Goal: Task Accomplishment & Management: Use online tool/utility

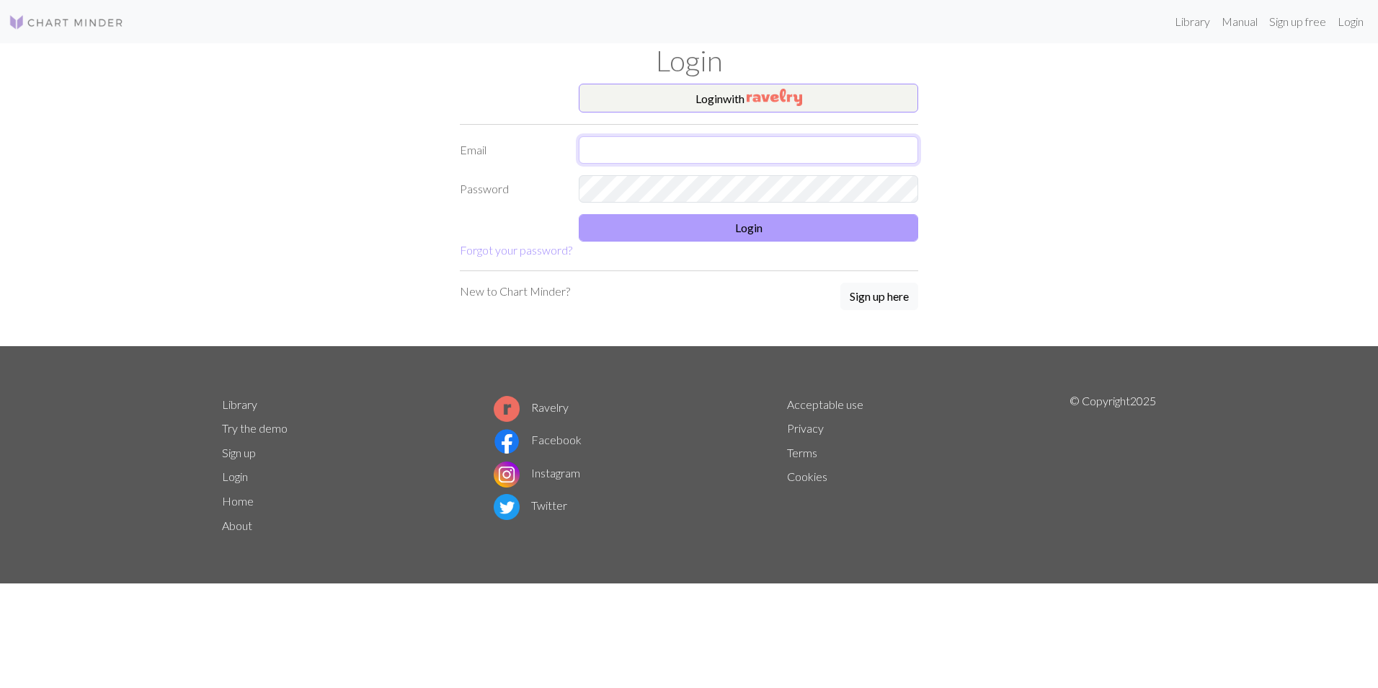
type input "[EMAIL_ADDRESS][DOMAIN_NAME]"
click at [659, 216] on button "Login" at bounding box center [749, 227] width 340 height 27
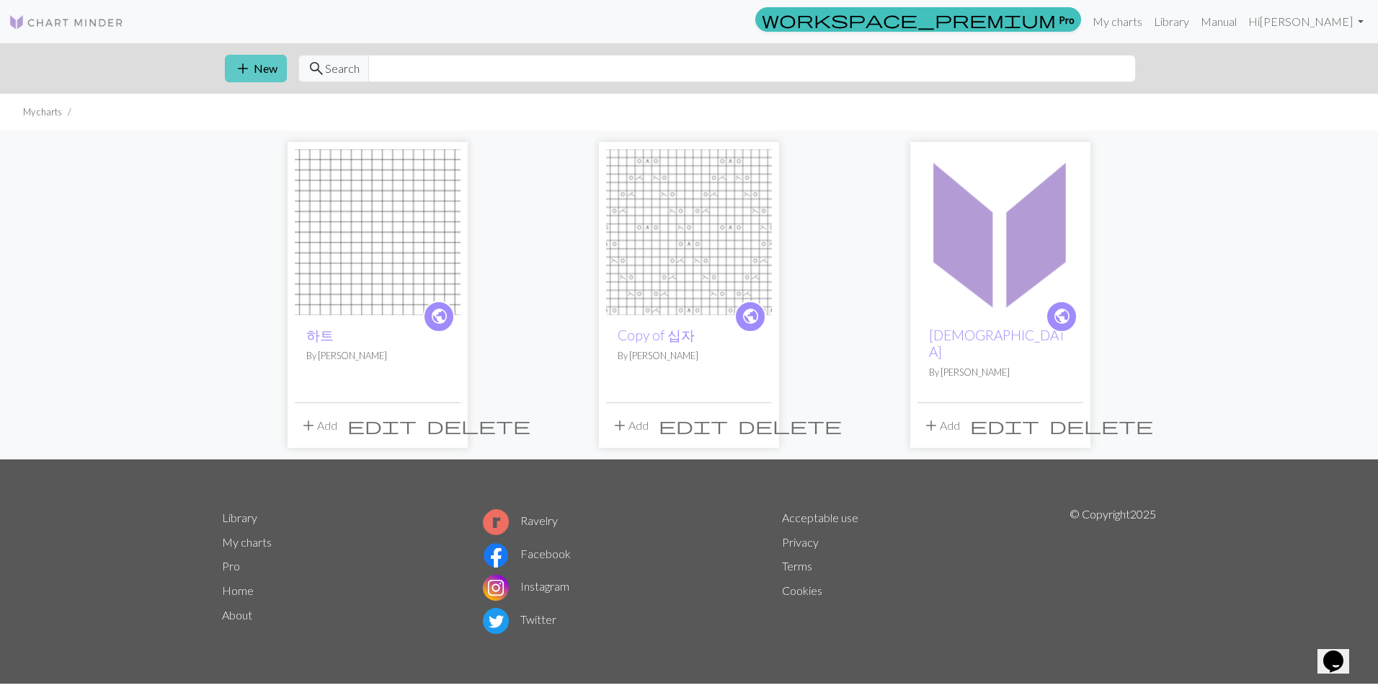
click at [250, 68] on span "add" at bounding box center [242, 68] width 17 height 20
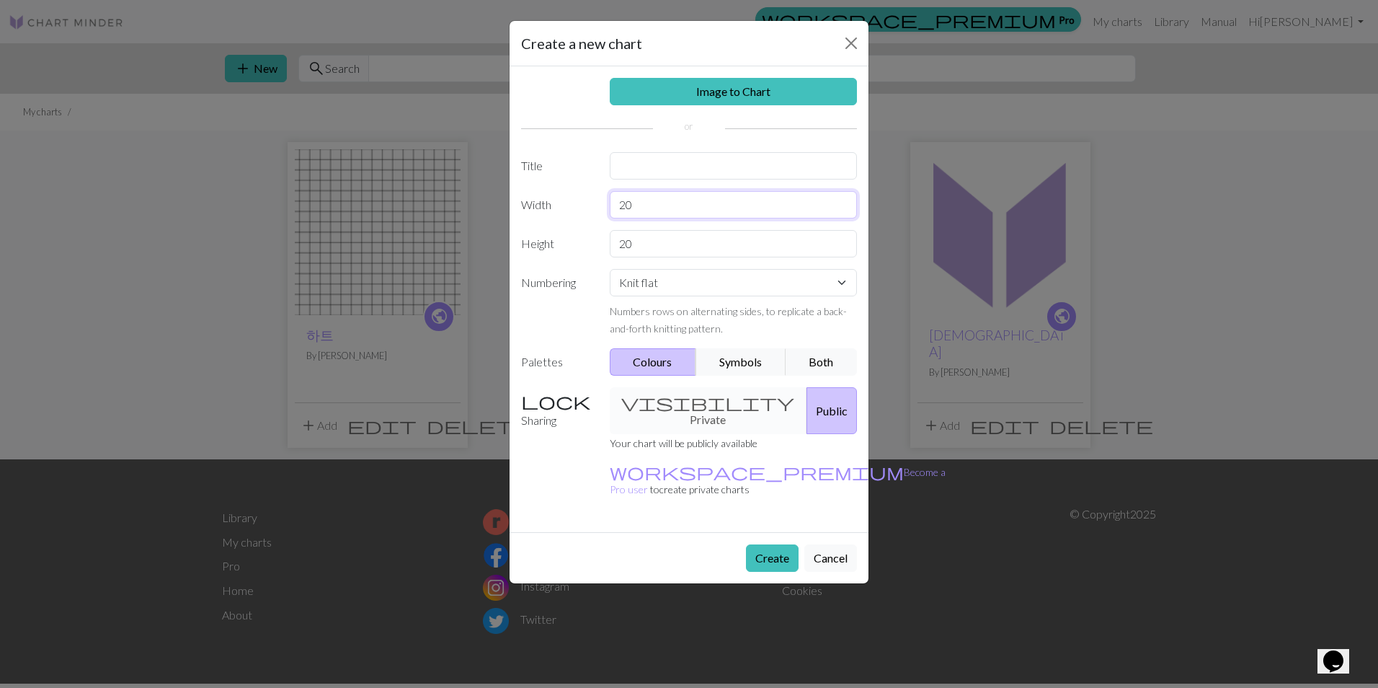
drag, startPoint x: 661, startPoint y: 203, endPoint x: 549, endPoint y: 203, distance: 111.7
click at [549, 203] on div "Width 20" at bounding box center [689, 204] width 353 height 27
type input "21"
drag, startPoint x: 655, startPoint y: 245, endPoint x: 584, endPoint y: 237, distance: 71.8
click at [584, 237] on div "Height 20" at bounding box center [689, 243] width 353 height 27
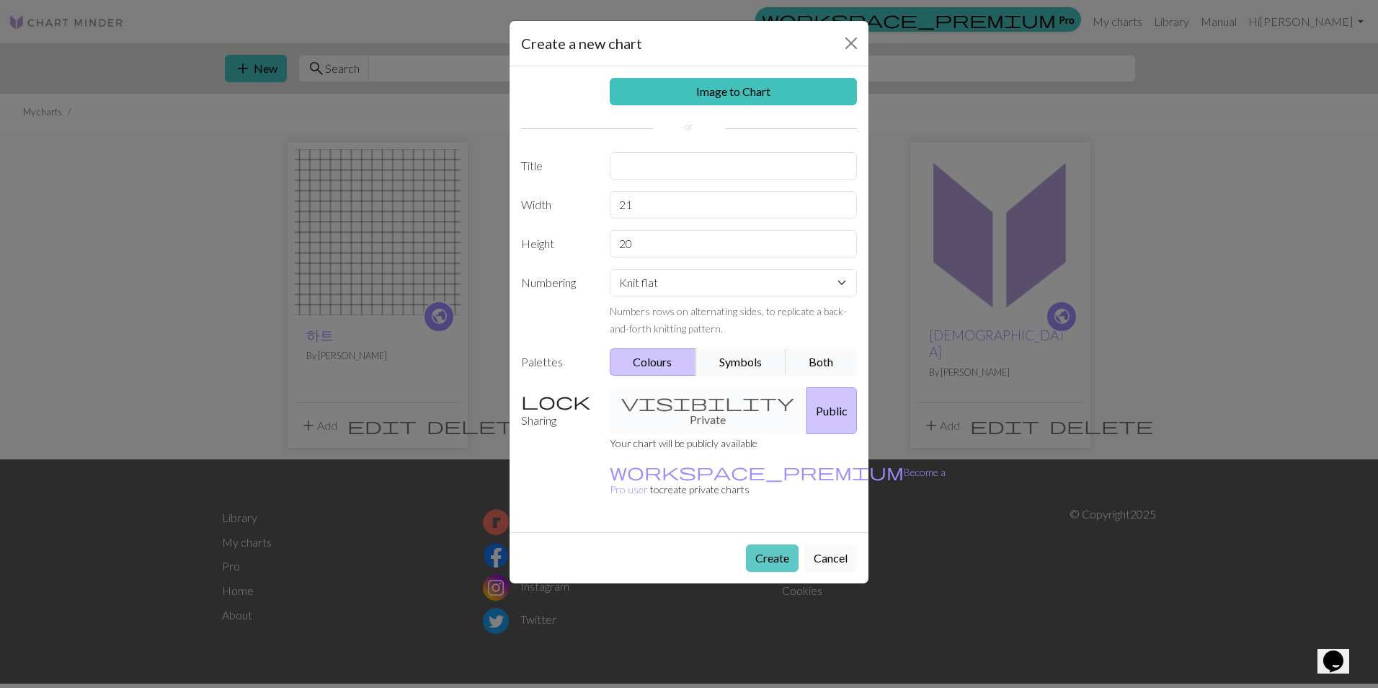
click at [757, 544] on button "Create" at bounding box center [772, 557] width 53 height 27
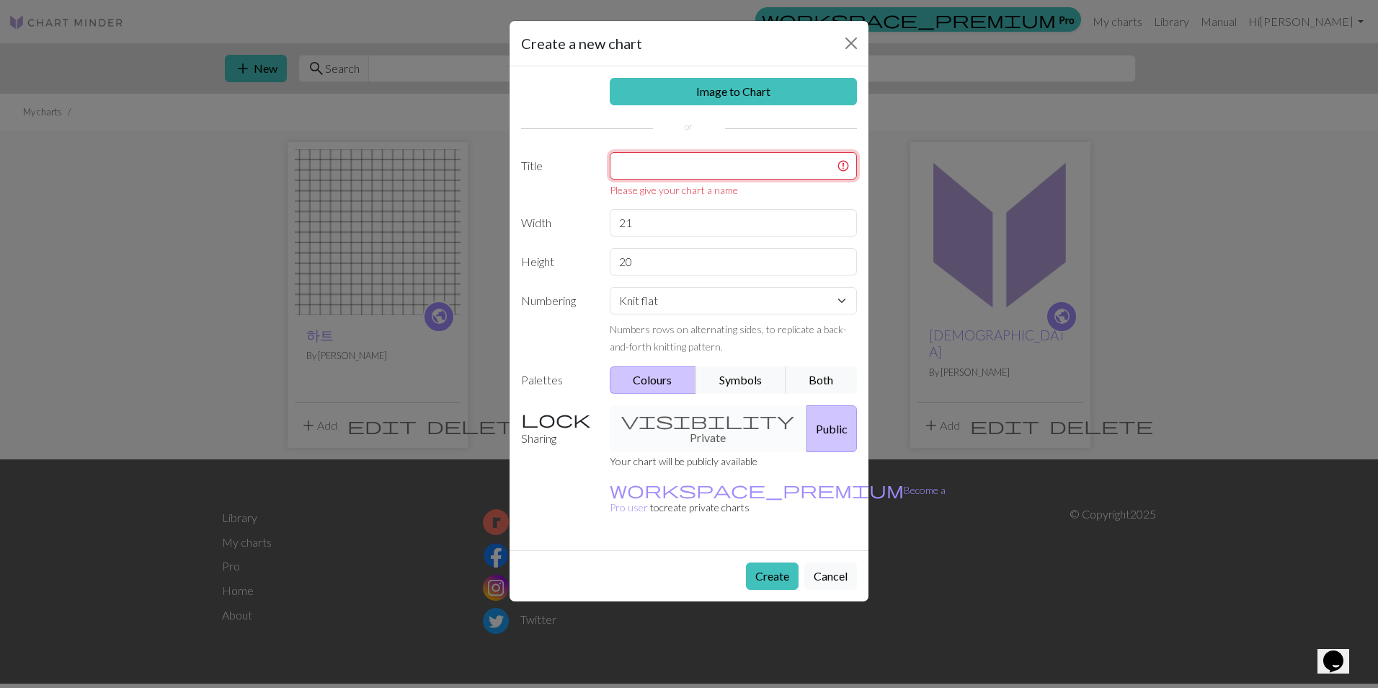
click at [670, 169] on input "text" at bounding box center [734, 165] width 248 height 27
type input "d"
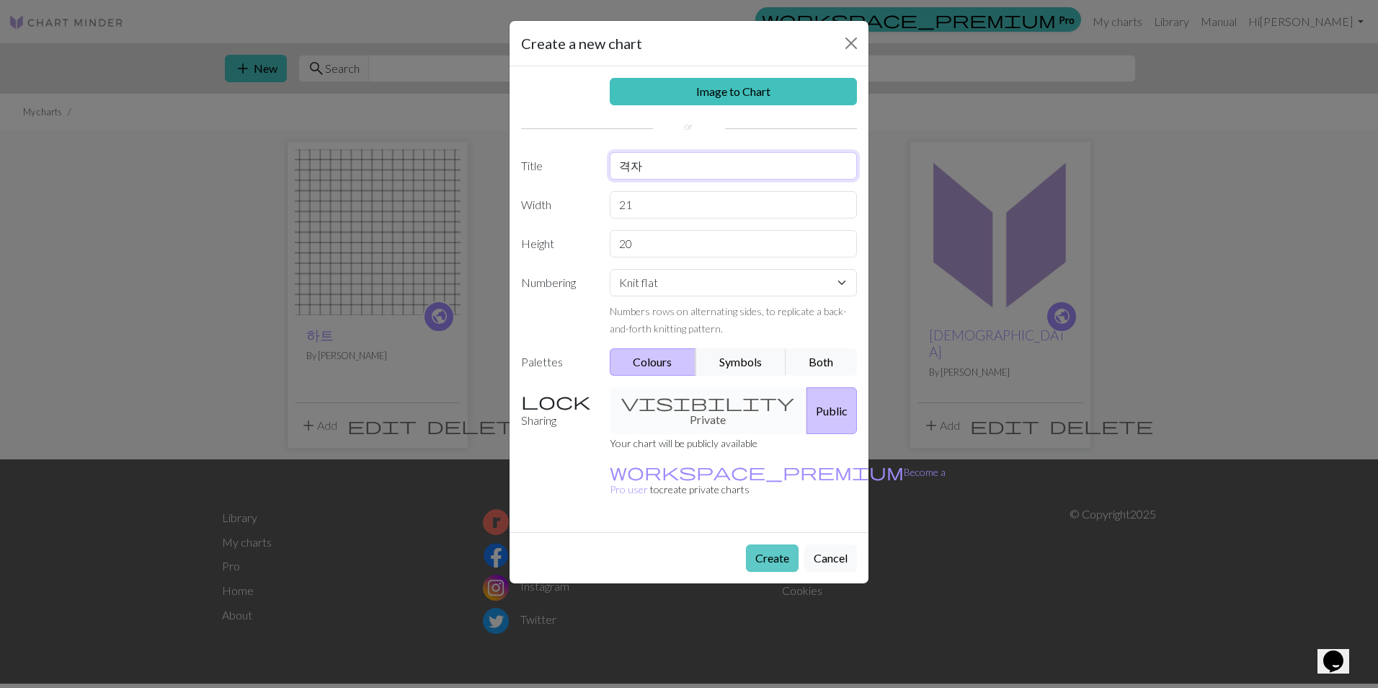
type input "격자"
click at [762, 544] on button "Create" at bounding box center [772, 557] width 53 height 27
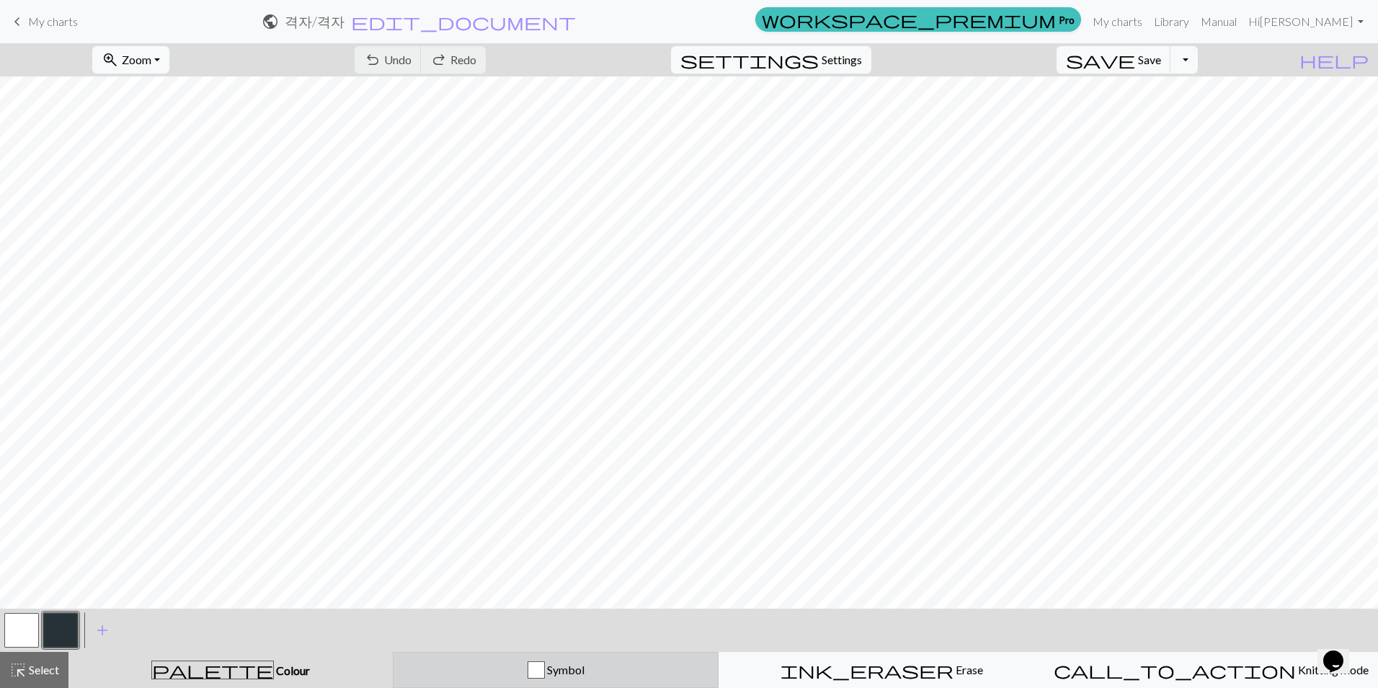
click at [459, 662] on div "Symbol" at bounding box center [555, 669] width 307 height 17
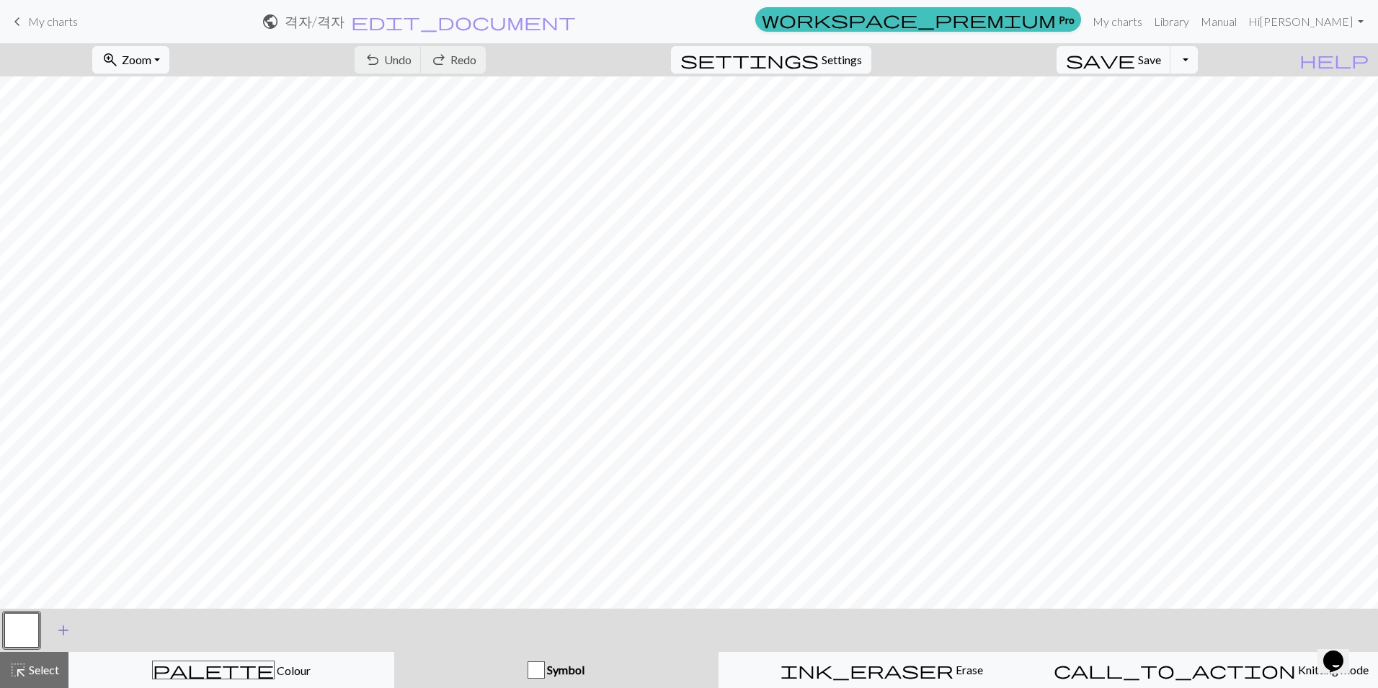
click at [68, 628] on span "add" at bounding box center [63, 630] width 17 height 20
click at [102, 631] on span "add" at bounding box center [102, 630] width 17 height 20
click at [143, 632] on span "add" at bounding box center [141, 630] width 17 height 20
click at [175, 632] on span "add" at bounding box center [180, 630] width 17 height 20
click at [37, 629] on button "button" at bounding box center [21, 630] width 35 height 35
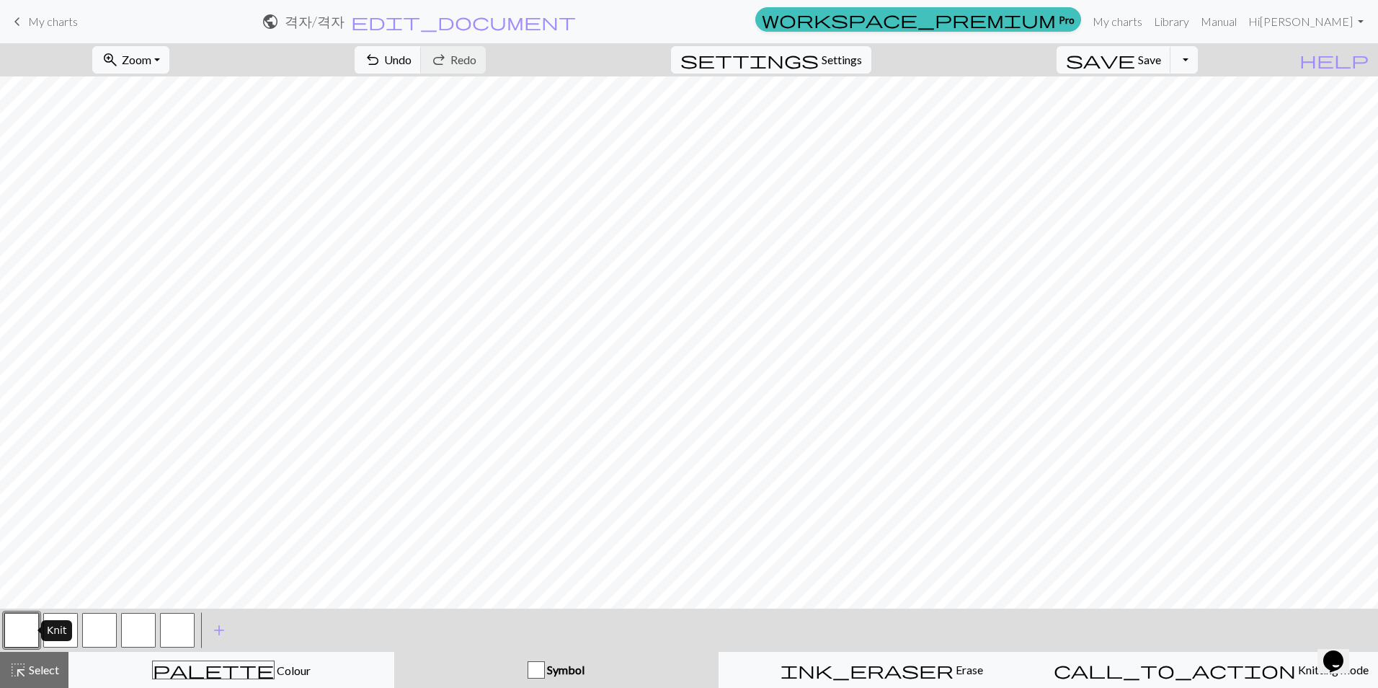
drag, startPoint x: 32, startPoint y: 629, endPoint x: 16, endPoint y: 635, distance: 17.8
click at [16, 635] on button "button" at bounding box center [21, 630] width 35 height 35
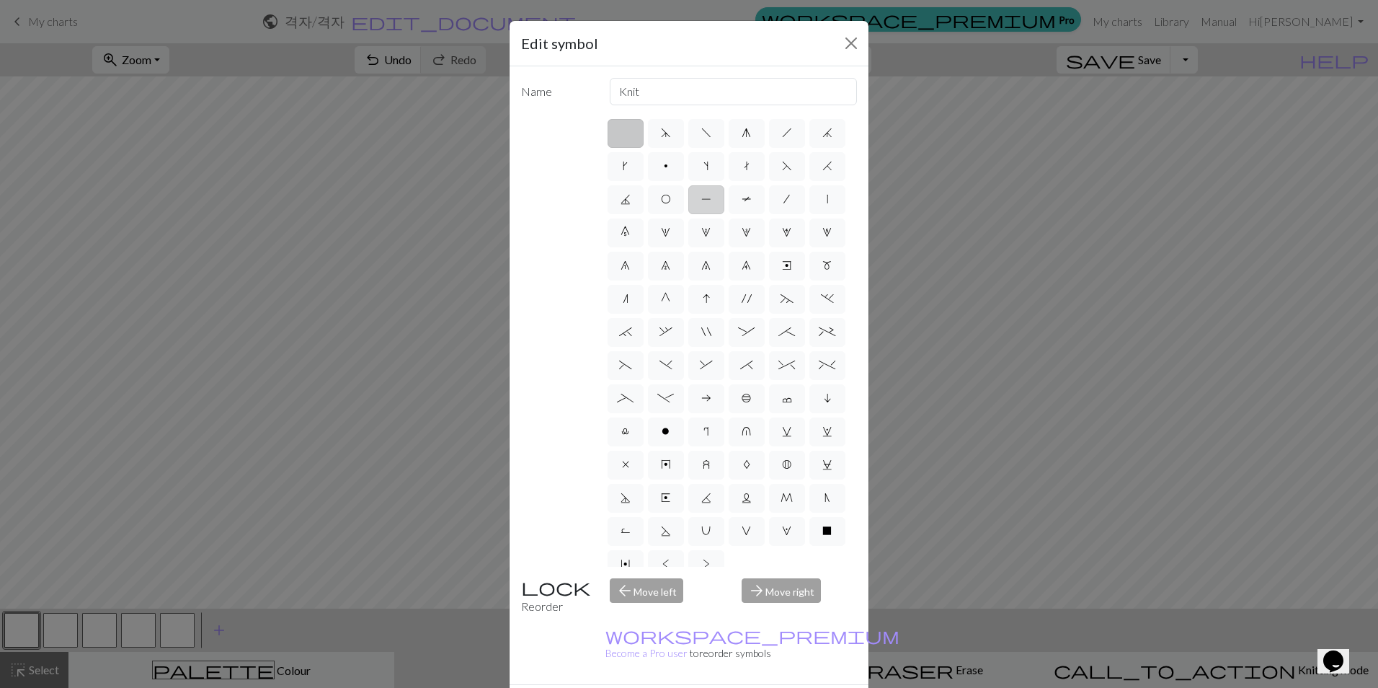
click at [725, 207] on label "P" at bounding box center [707, 199] width 36 height 29
click at [711, 200] on input "P" at bounding box center [705, 194] width 9 height 9
radio input "true"
type input "purl"
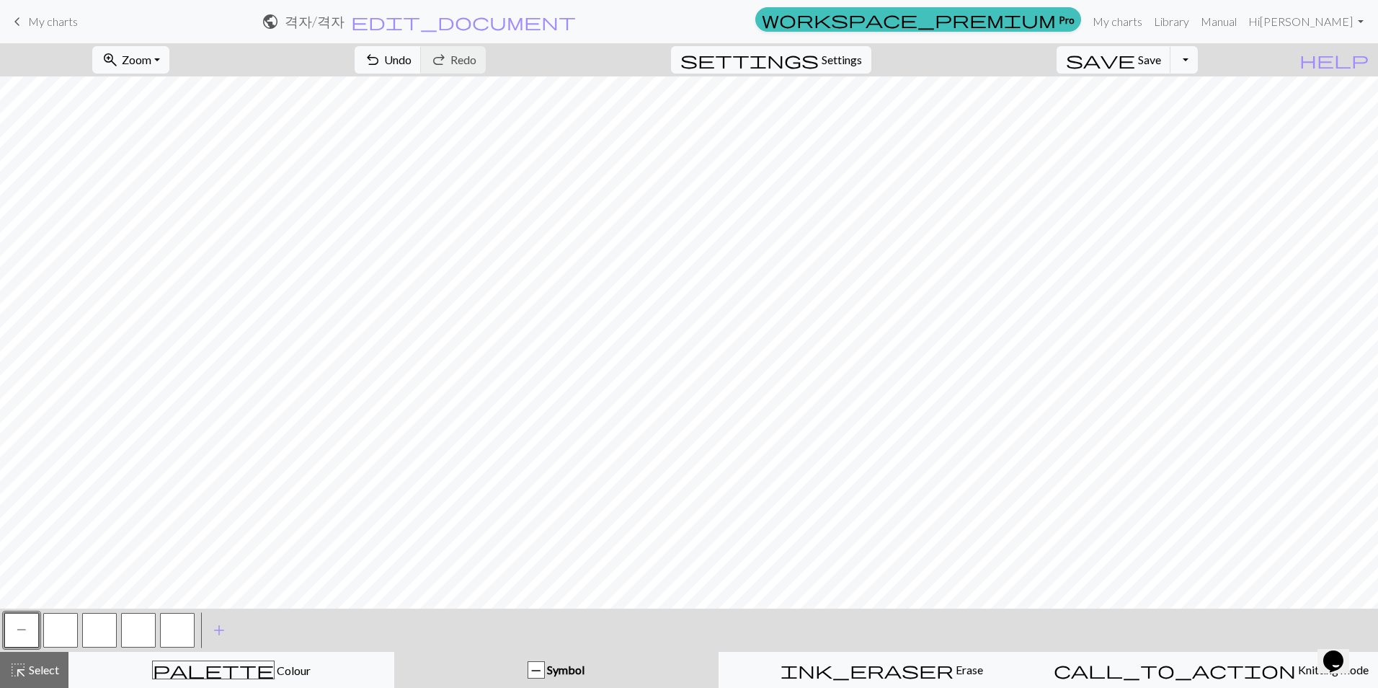
click at [76, 632] on button "button" at bounding box center [60, 630] width 35 height 35
click at [73, 631] on button "button" at bounding box center [60, 630] width 35 height 35
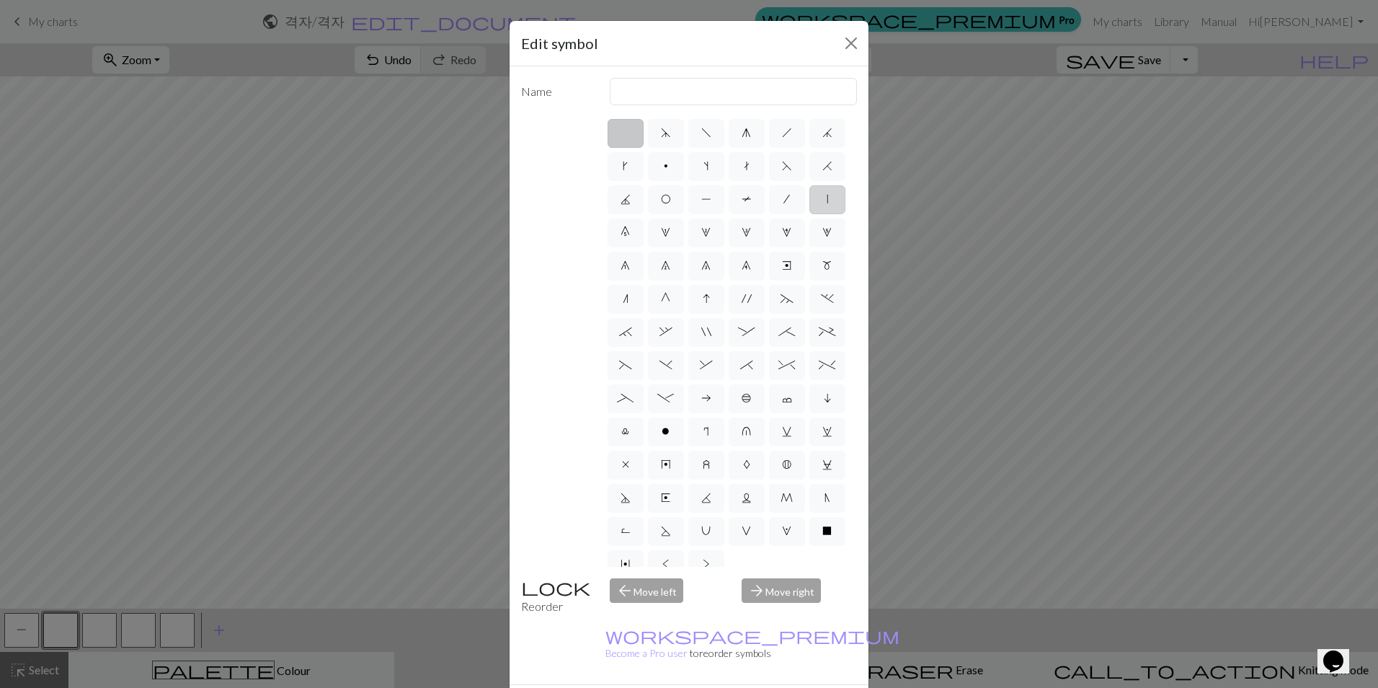
click at [810, 214] on label "|" at bounding box center [828, 199] width 36 height 29
click at [827, 200] on input "|" at bounding box center [831, 194] width 9 height 9
radio input "true"
type input "slip stitch"
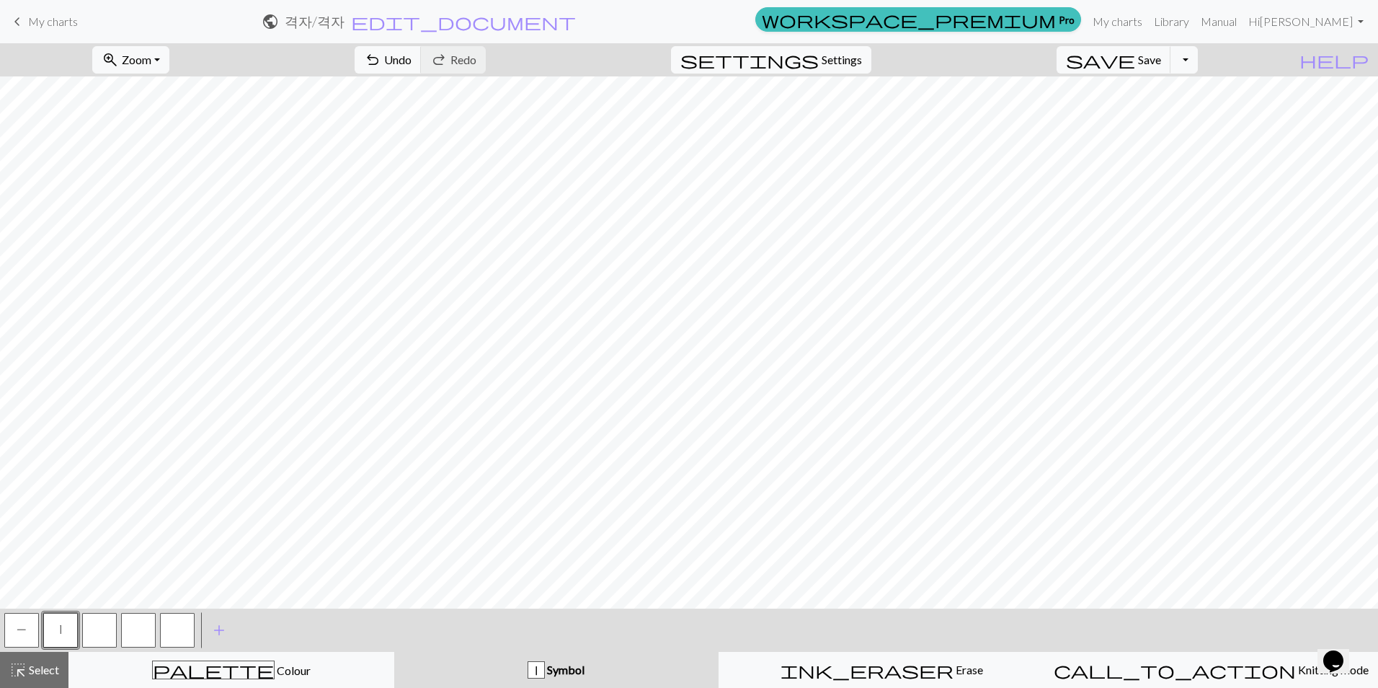
click at [97, 632] on button "button" at bounding box center [99, 630] width 35 height 35
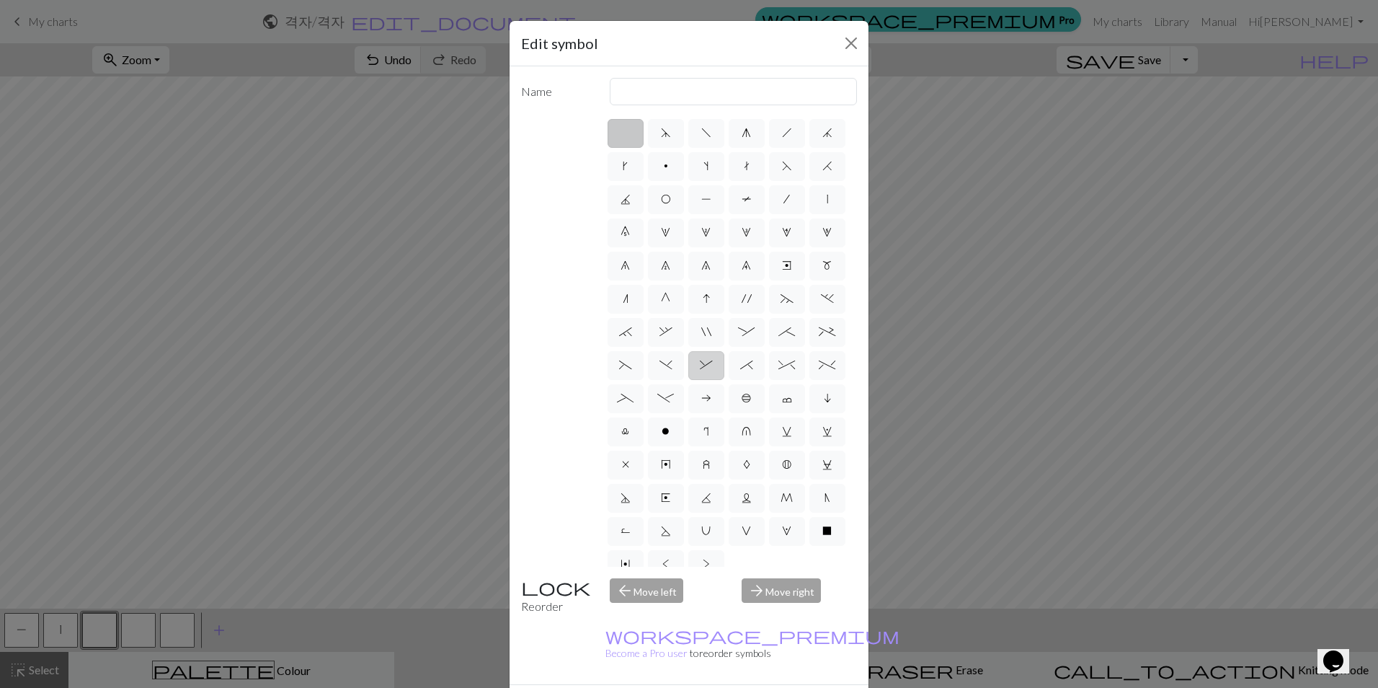
drag, startPoint x: 744, startPoint y: 196, endPoint x: 779, endPoint y: 407, distance: 213.5
click at [671, 196] on span "O" at bounding box center [666, 199] width 10 height 12
click at [670, 196] on input "O" at bounding box center [665, 194] width 9 height 9
radio input "true"
type input "yo"
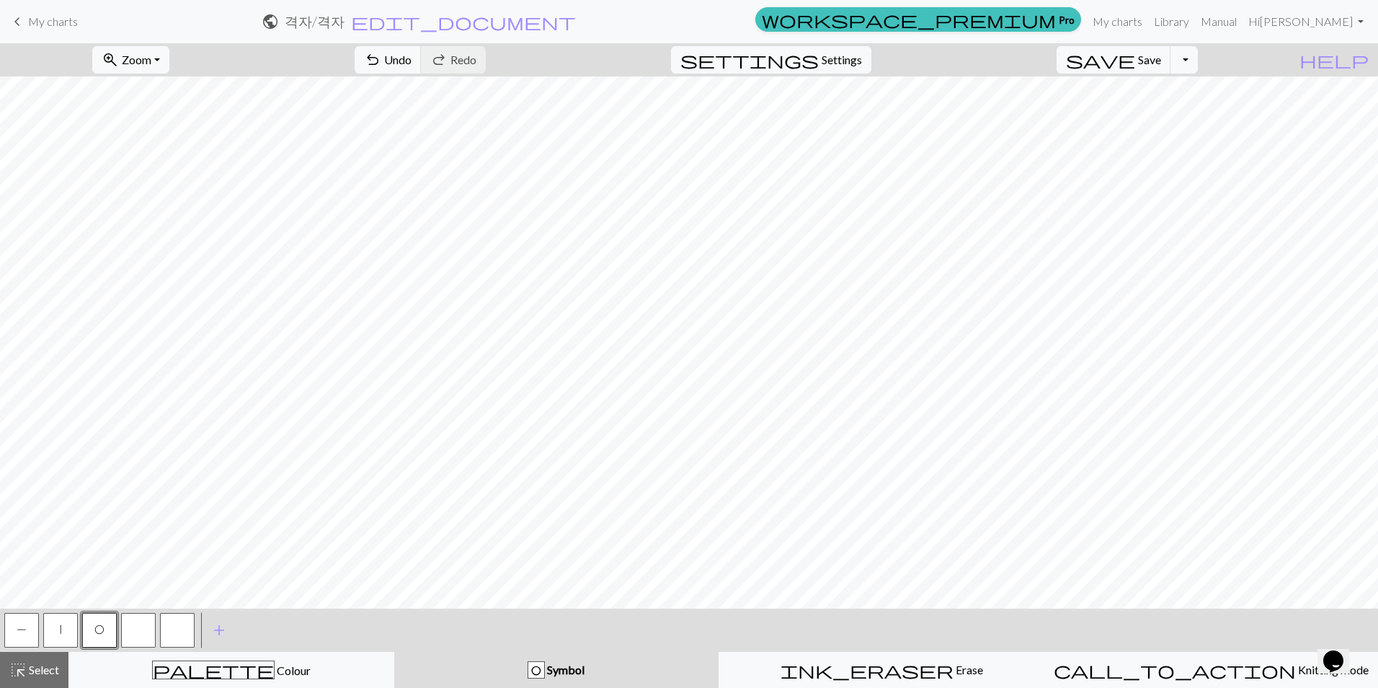
click at [138, 633] on button "button" at bounding box center [138, 630] width 35 height 35
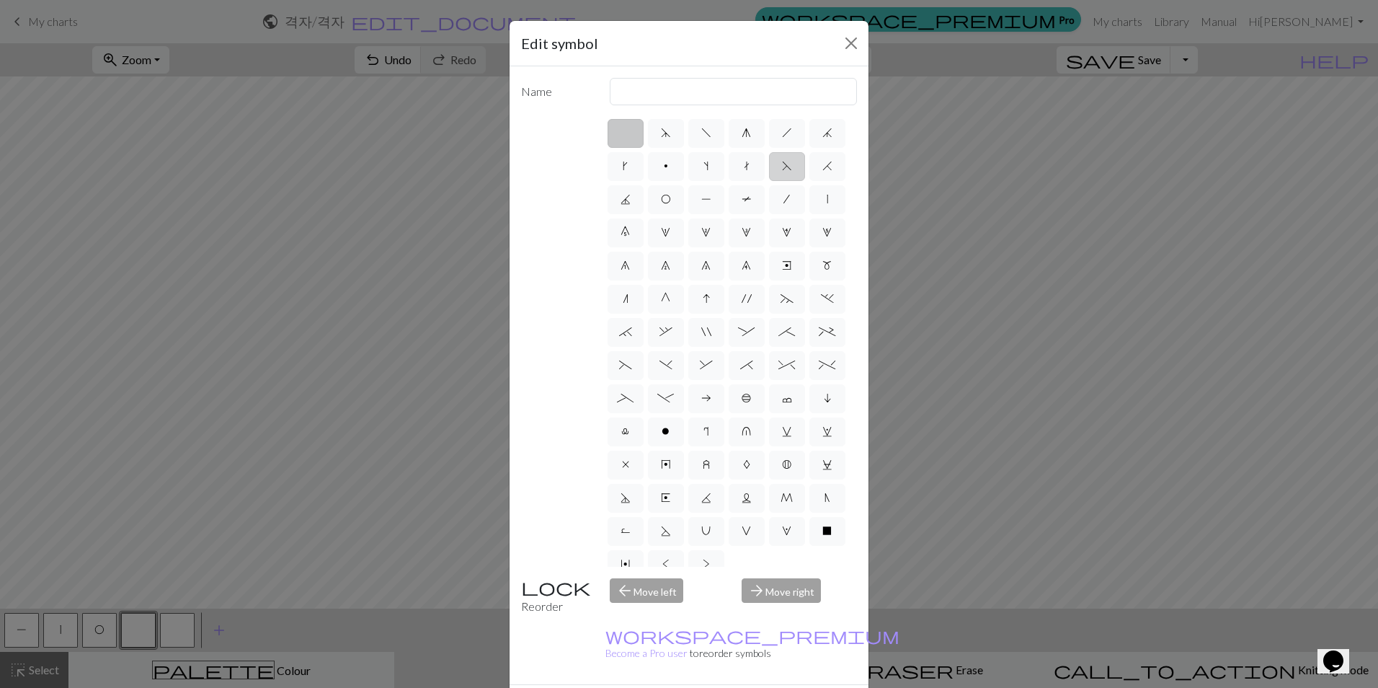
click at [769, 181] on label "F" at bounding box center [787, 166] width 36 height 29
click at [782, 167] on input "F" at bounding box center [786, 161] width 9 height 9
radio input "true"
type input "ssk"
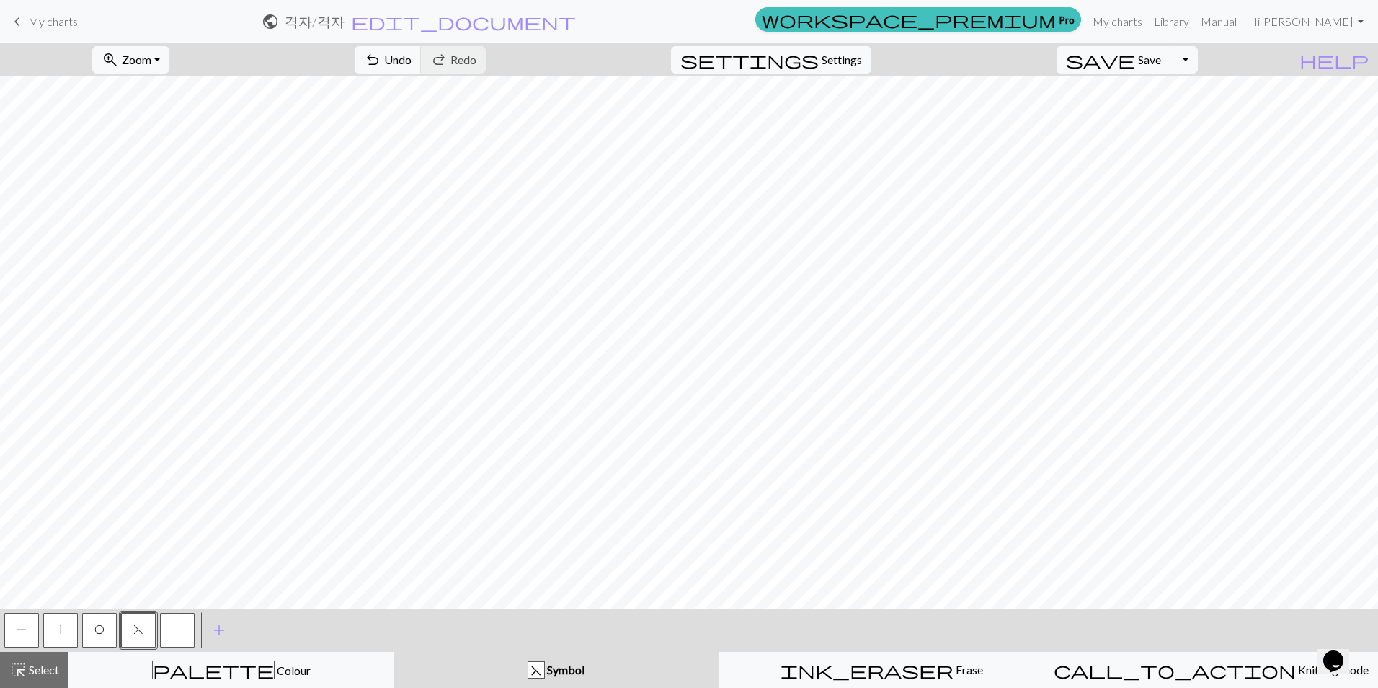
click at [185, 628] on button "button" at bounding box center [177, 630] width 35 height 35
click at [184, 628] on button "button" at bounding box center [177, 630] width 35 height 35
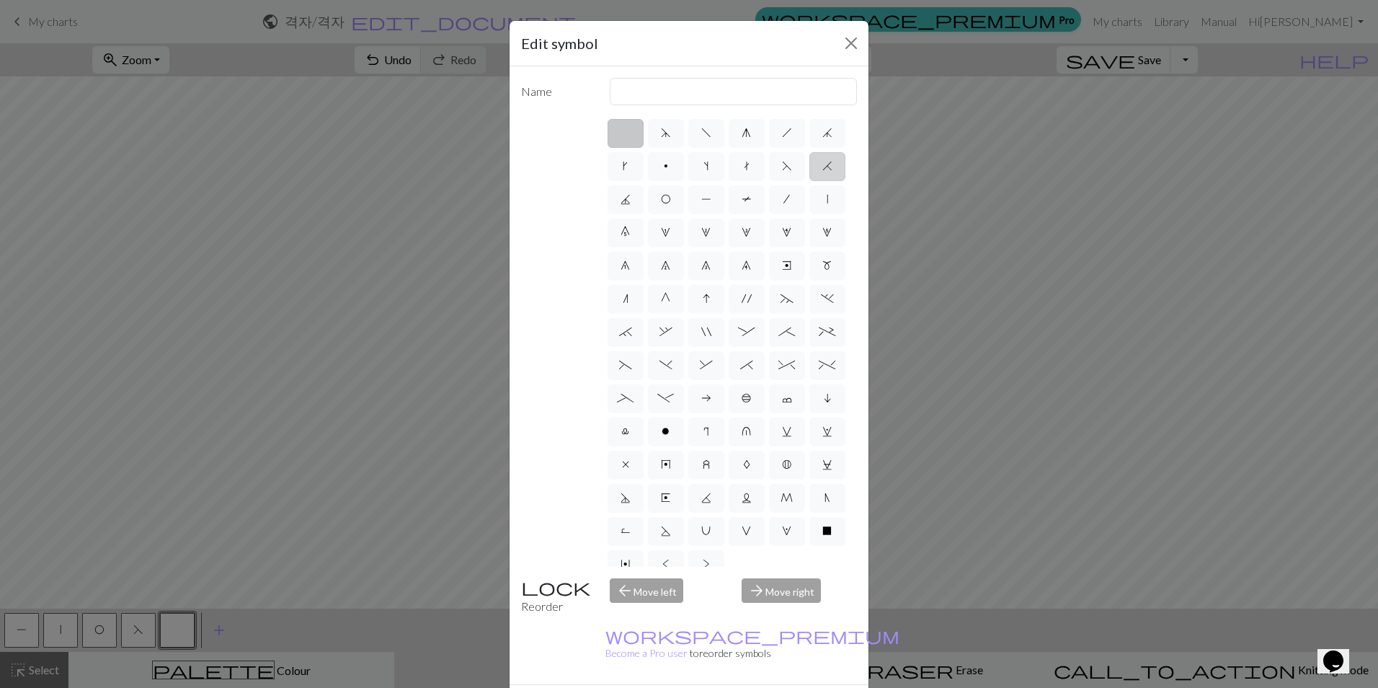
click at [810, 181] on label "H" at bounding box center [828, 166] width 36 height 29
click at [823, 167] on input "H" at bounding box center [827, 161] width 9 height 9
radio input "true"
type input "k2tog"
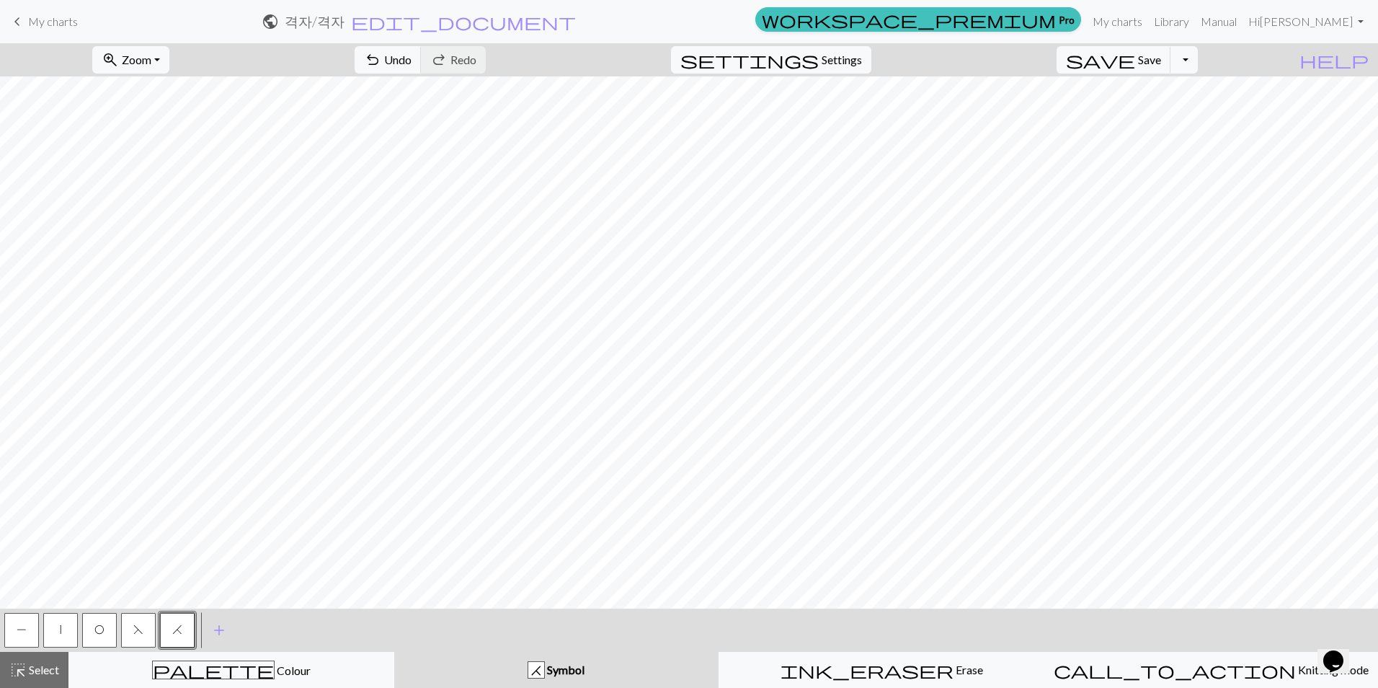
click at [70, 627] on button "|" at bounding box center [60, 630] width 35 height 35
click at [59, 623] on button "|" at bounding box center [60, 630] width 35 height 35
click at [59, 623] on div "Edit symbol Name slip stitch d f g h j k p s t F H J O P T / | 0 1 2 3 4 5 6 7 …" at bounding box center [689, 344] width 1378 height 688
click at [59, 623] on button "|" at bounding box center [60, 630] width 35 height 35
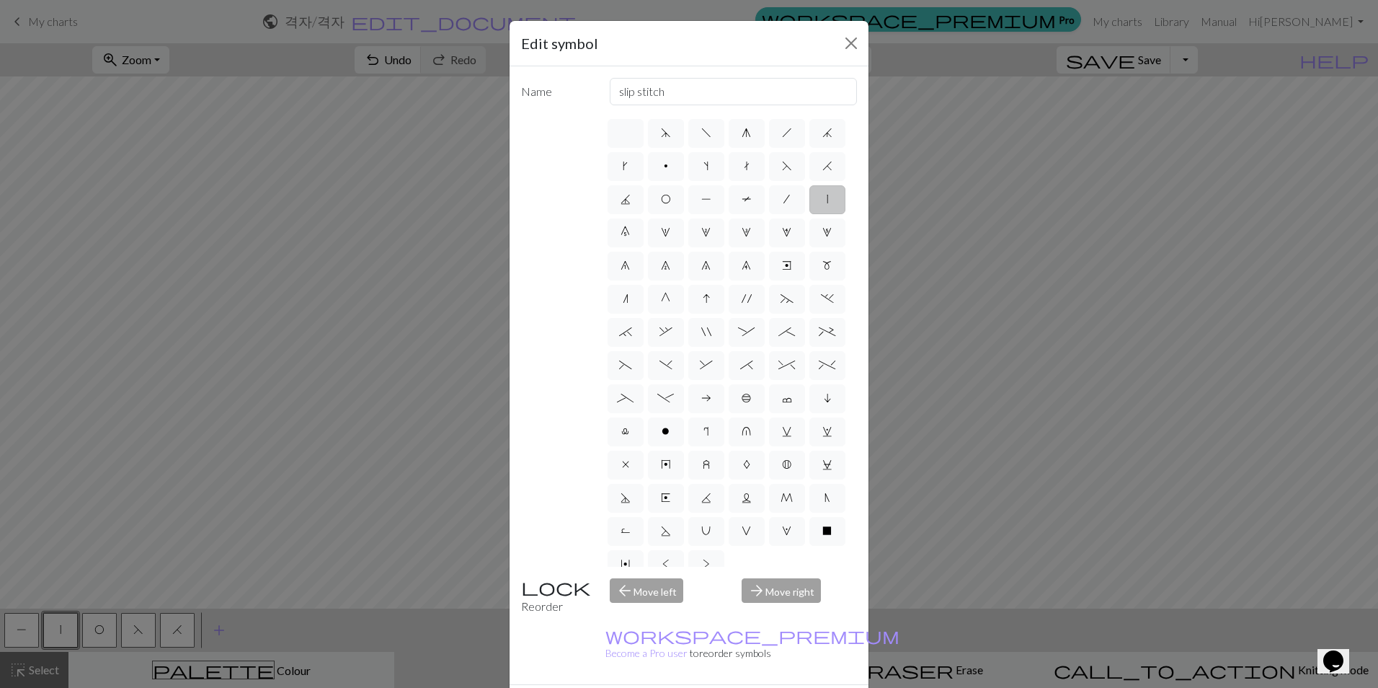
click at [196, 454] on div "Edit symbol Name slip stitch d f g h j k p s t F H J O P T / | 0 1 2 3 4 5 6 7 …" at bounding box center [689, 344] width 1378 height 688
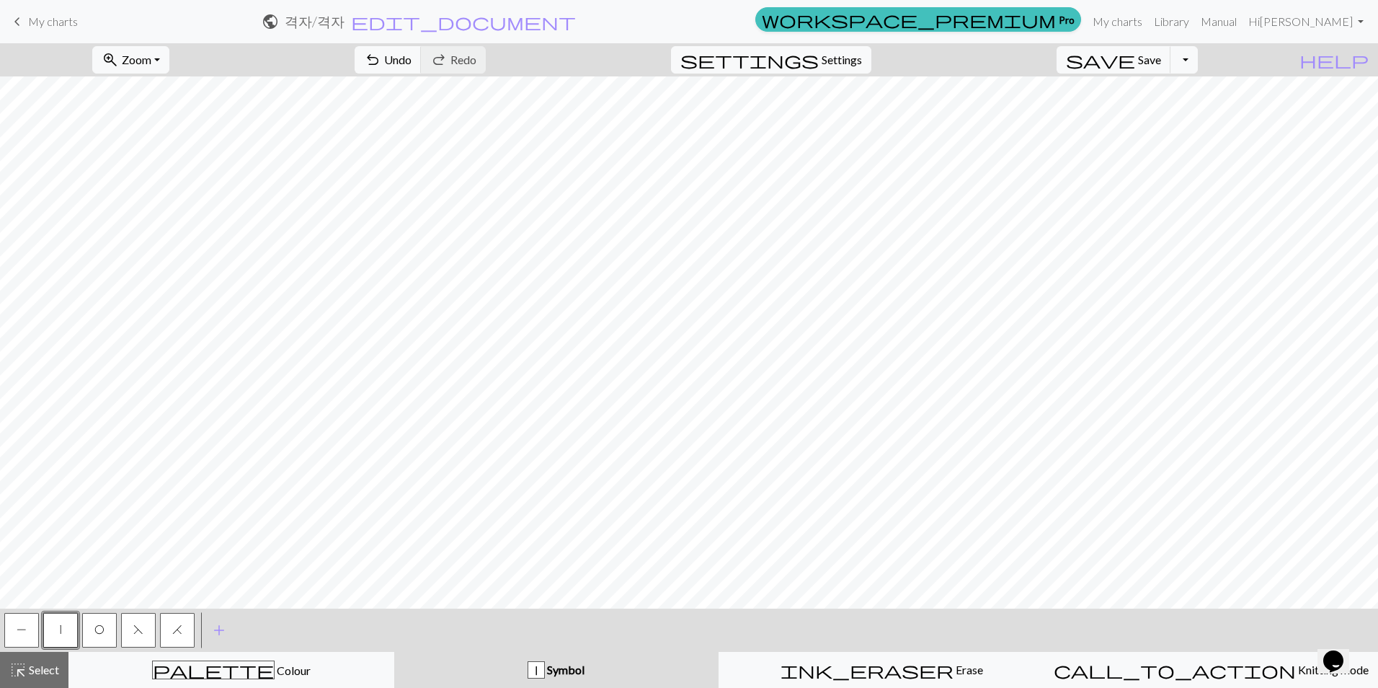
click at [102, 626] on span "O" at bounding box center [99, 630] width 10 height 12
click at [47, 639] on button "|" at bounding box center [60, 630] width 35 height 35
click at [163, 625] on button "H" at bounding box center [177, 630] width 35 height 35
click at [113, 626] on button "O" at bounding box center [99, 630] width 35 height 35
click at [147, 621] on button "F" at bounding box center [138, 630] width 35 height 35
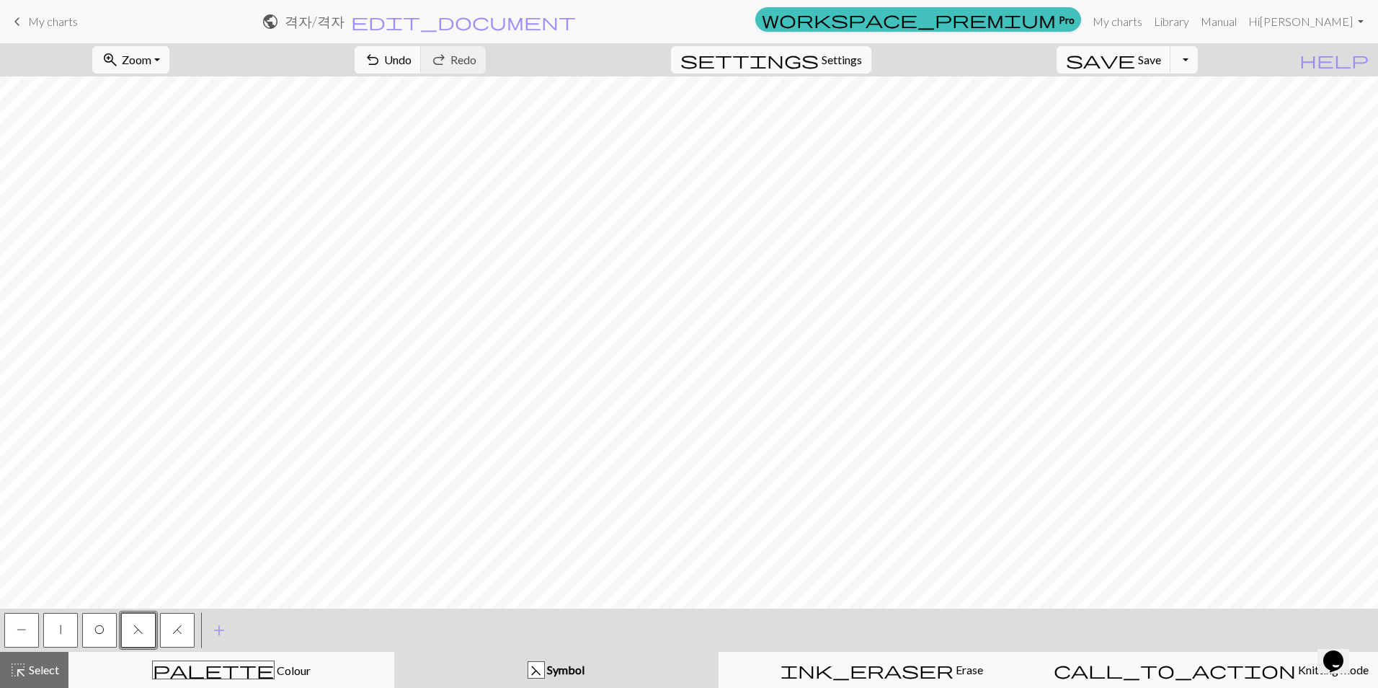
click at [184, 627] on button "H" at bounding box center [177, 630] width 35 height 35
click at [86, 623] on button "O" at bounding box center [99, 630] width 35 height 35
click at [132, 627] on button "F" at bounding box center [138, 630] width 35 height 35
click at [47, 627] on button "|" at bounding box center [60, 630] width 35 height 35
click at [14, 628] on button "P" at bounding box center [21, 630] width 35 height 35
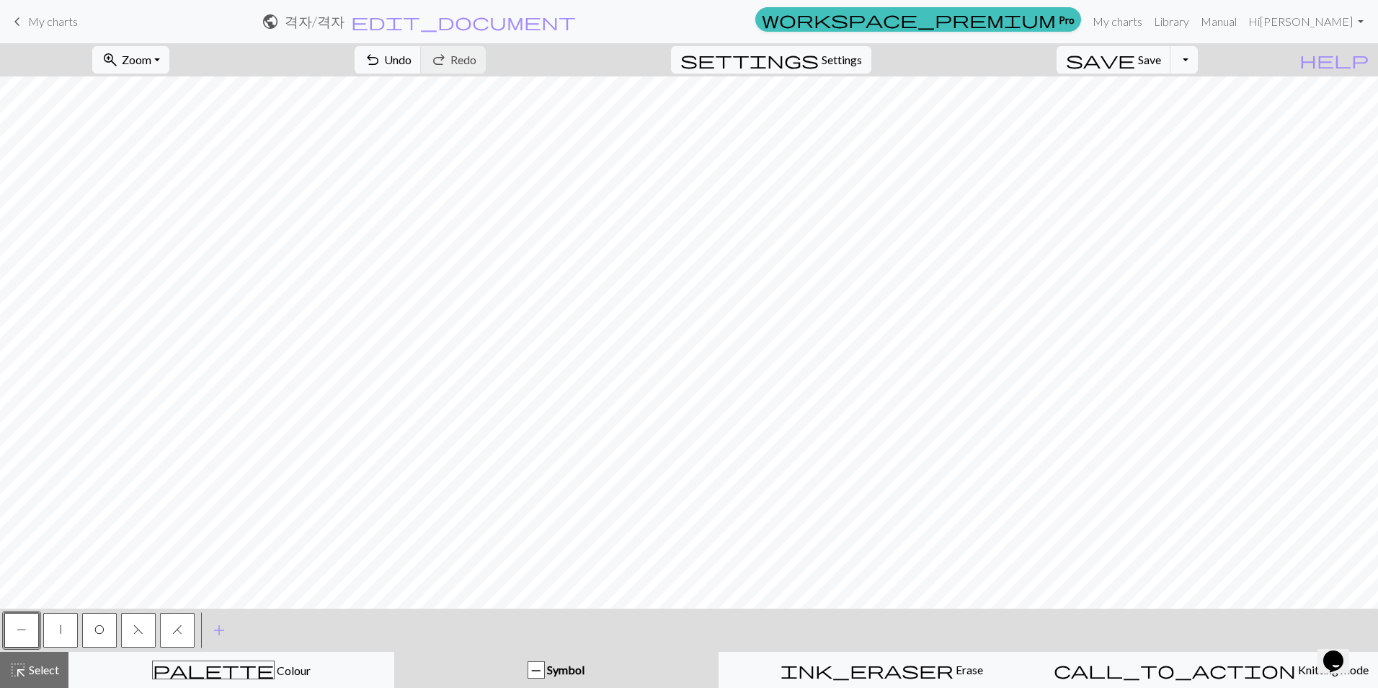
click at [59, 635] on button "|" at bounding box center [60, 630] width 35 height 35
drag, startPoint x: 105, startPoint y: 628, endPoint x: 136, endPoint y: 619, distance: 31.5
click at [104, 628] on button "O" at bounding box center [99, 630] width 35 height 35
click at [119, 629] on div "F" at bounding box center [138, 630] width 39 height 39
click at [73, 628] on button "|" at bounding box center [60, 630] width 35 height 35
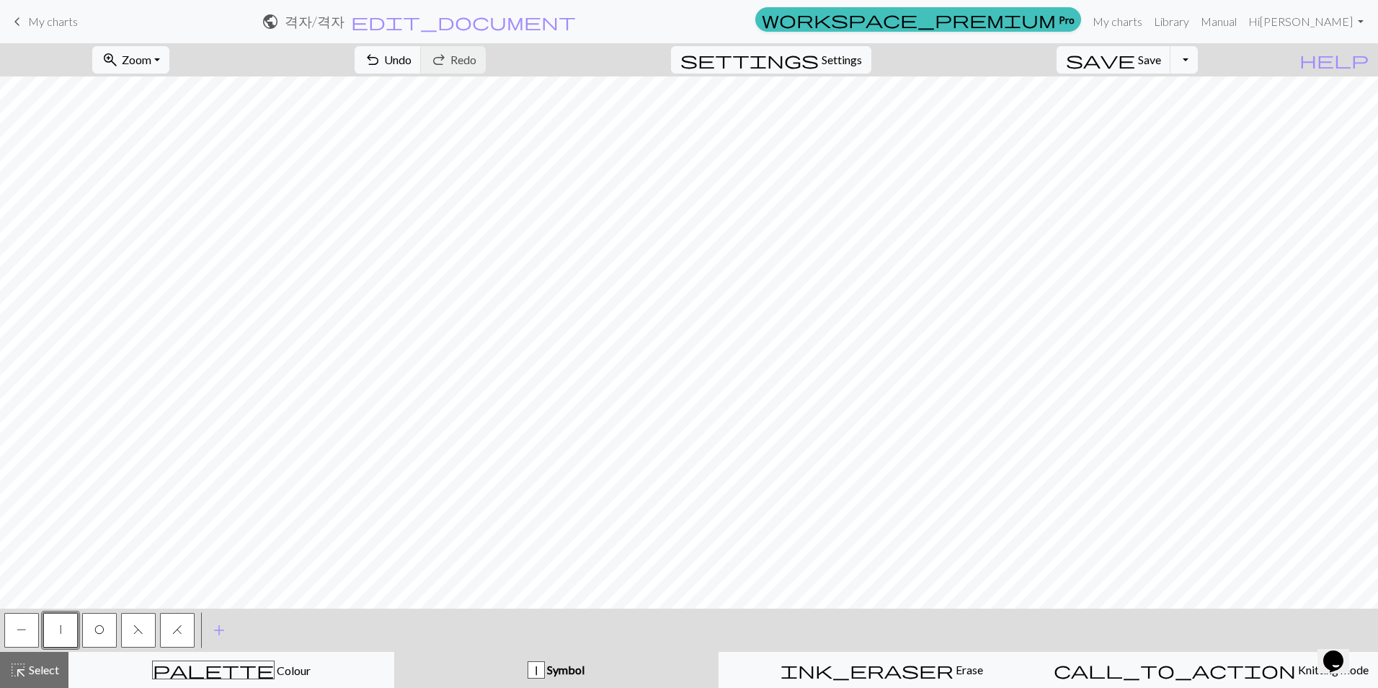
click at [150, 633] on button "F" at bounding box center [138, 630] width 35 height 35
click at [80, 625] on div "O" at bounding box center [99, 630] width 39 height 39
click at [72, 627] on button "|" at bounding box center [60, 630] width 35 height 35
click at [25, 618] on button "P" at bounding box center [21, 630] width 35 height 35
click at [107, 631] on button "O" at bounding box center [99, 630] width 35 height 35
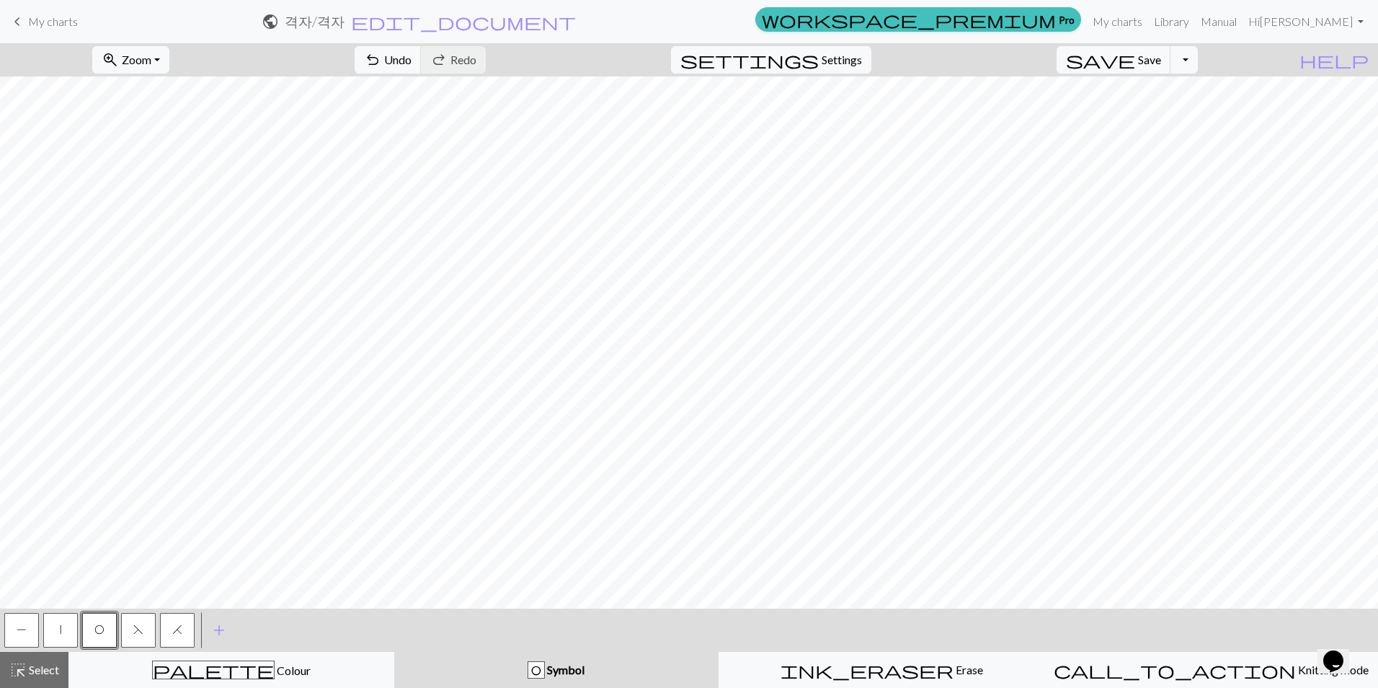
click at [138, 629] on span "F" at bounding box center [138, 630] width 10 height 12
click at [176, 625] on span "H" at bounding box center [177, 630] width 10 height 12
click at [64, 632] on button "|" at bounding box center [60, 630] width 35 height 35
click at [1167, 45] on div "save Save Save Toggle Dropdown file_copy Save a copy save_alt Download" at bounding box center [1127, 59] width 163 height 33
click at [1161, 61] on span "Save" at bounding box center [1149, 60] width 23 height 14
